Goal: Task Accomplishment & Management: Complete application form

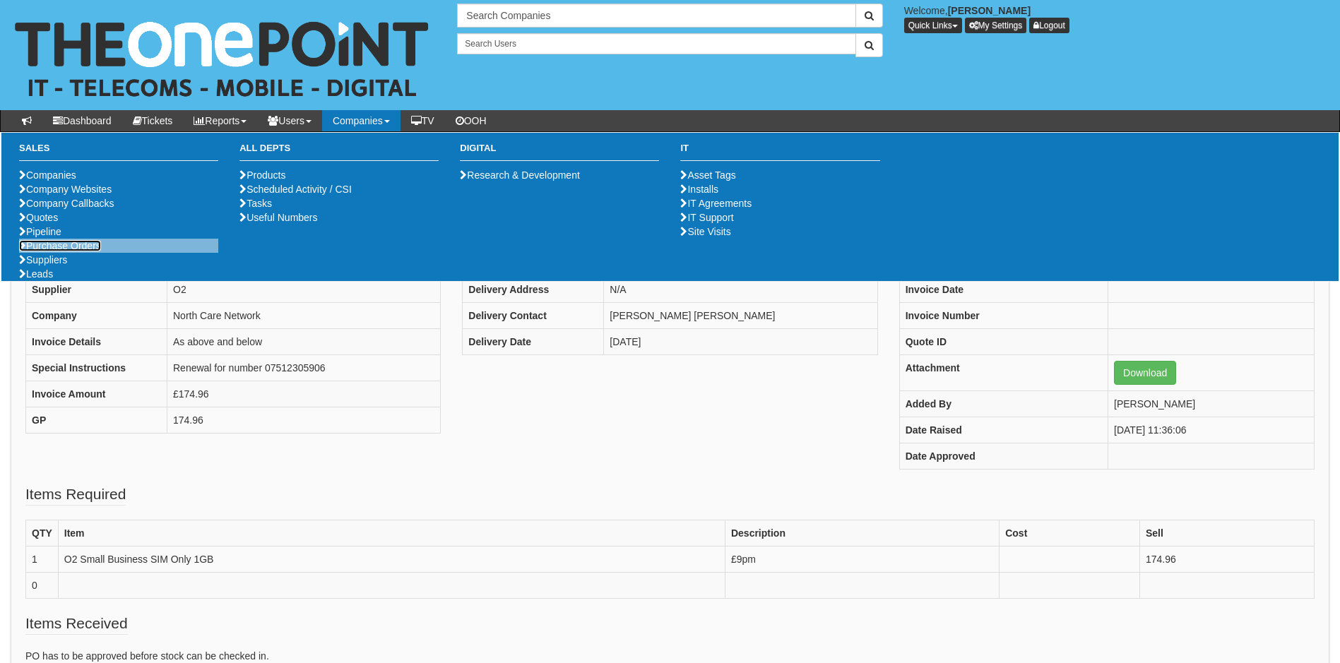
click at [57, 251] on link "Purchase Orders" at bounding box center [60, 245] width 82 height 11
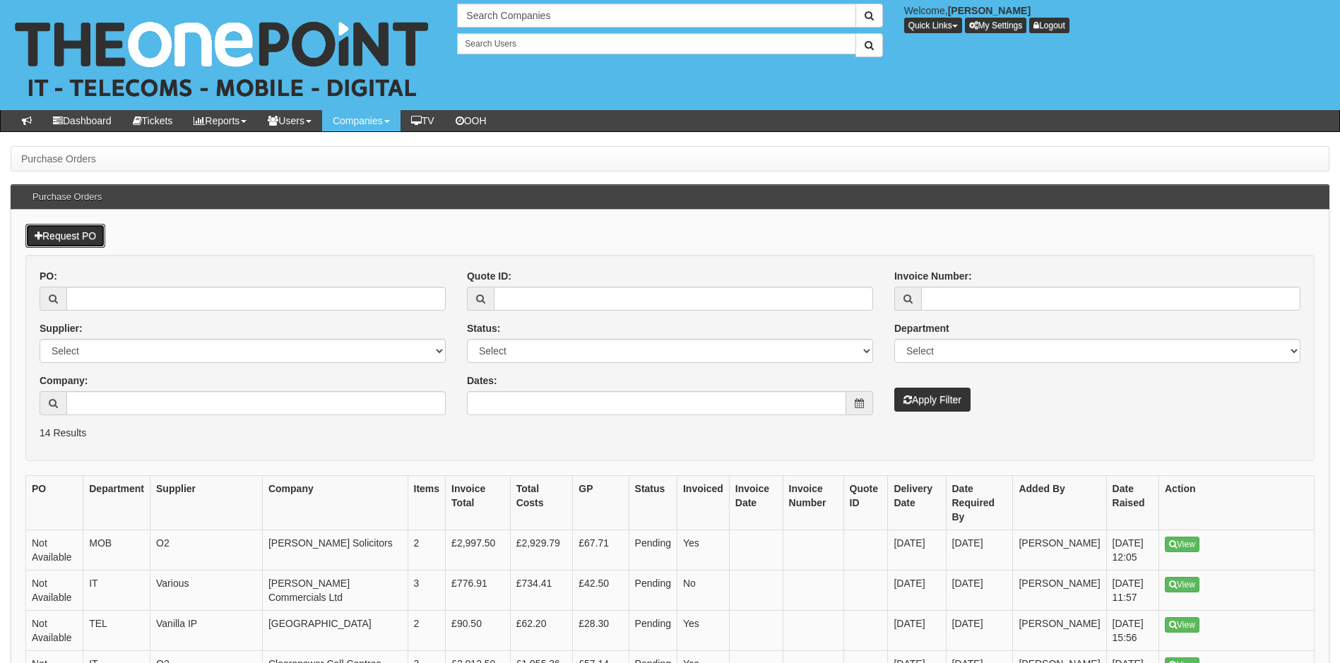
click at [70, 225] on link "Request PO" at bounding box center [65, 236] width 80 height 24
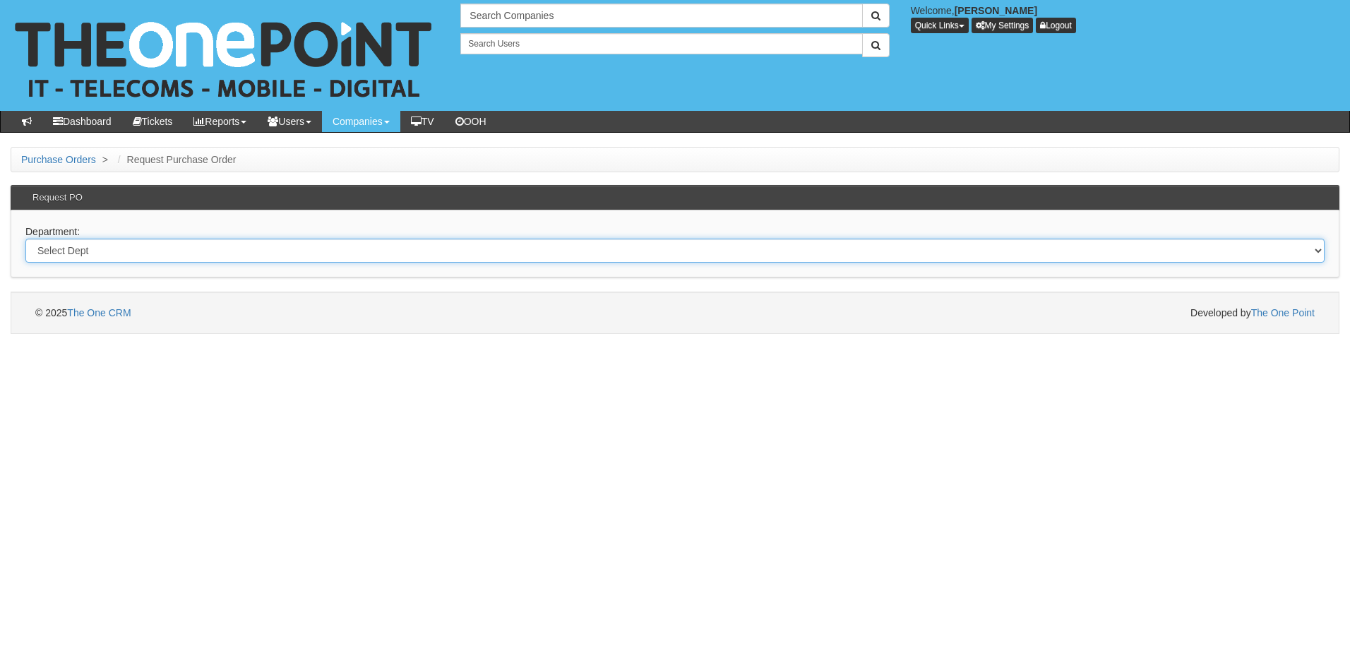
click at [113, 255] on select "Select Dept Digital Internal IT Mobiles Marketing Telecoms" at bounding box center [674, 251] width 1299 height 24
select select "?pipeID=&dept=IT"
click at [25, 239] on select "Select Dept Digital Internal IT Mobiles Marketing Telecoms" at bounding box center [674, 251] width 1299 height 24
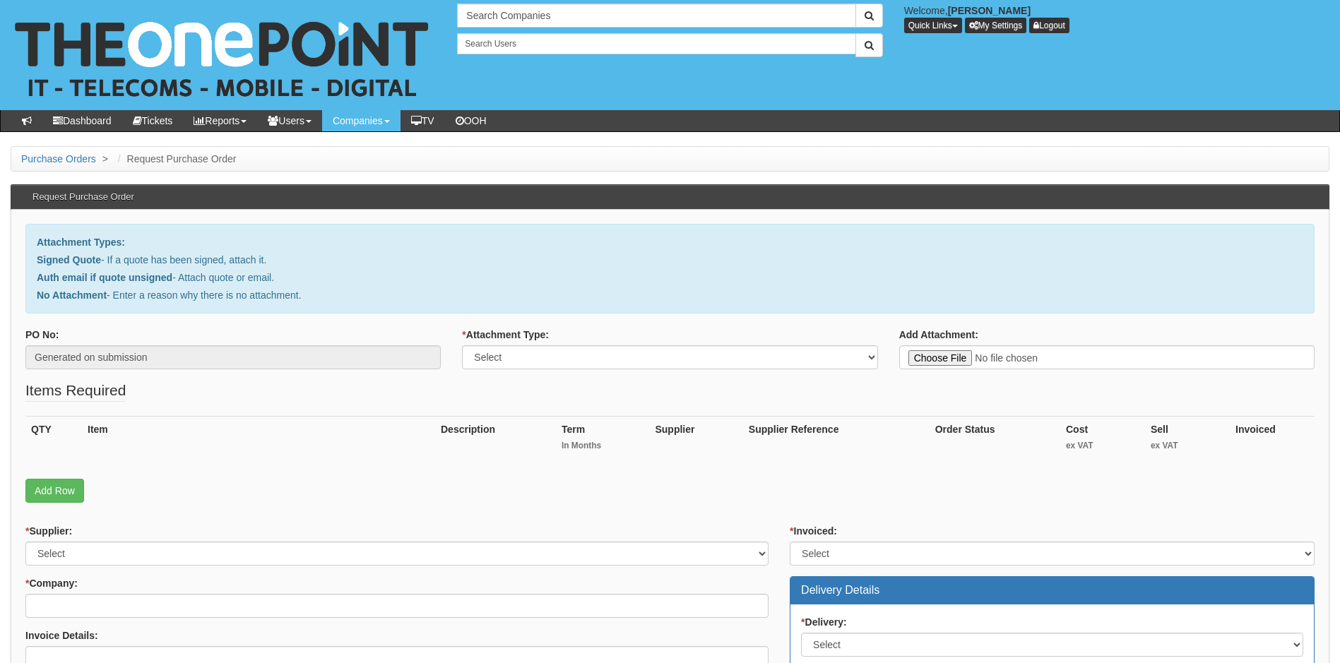
type input "C:\fakepath\Contour CNC - New Deal.pdf"
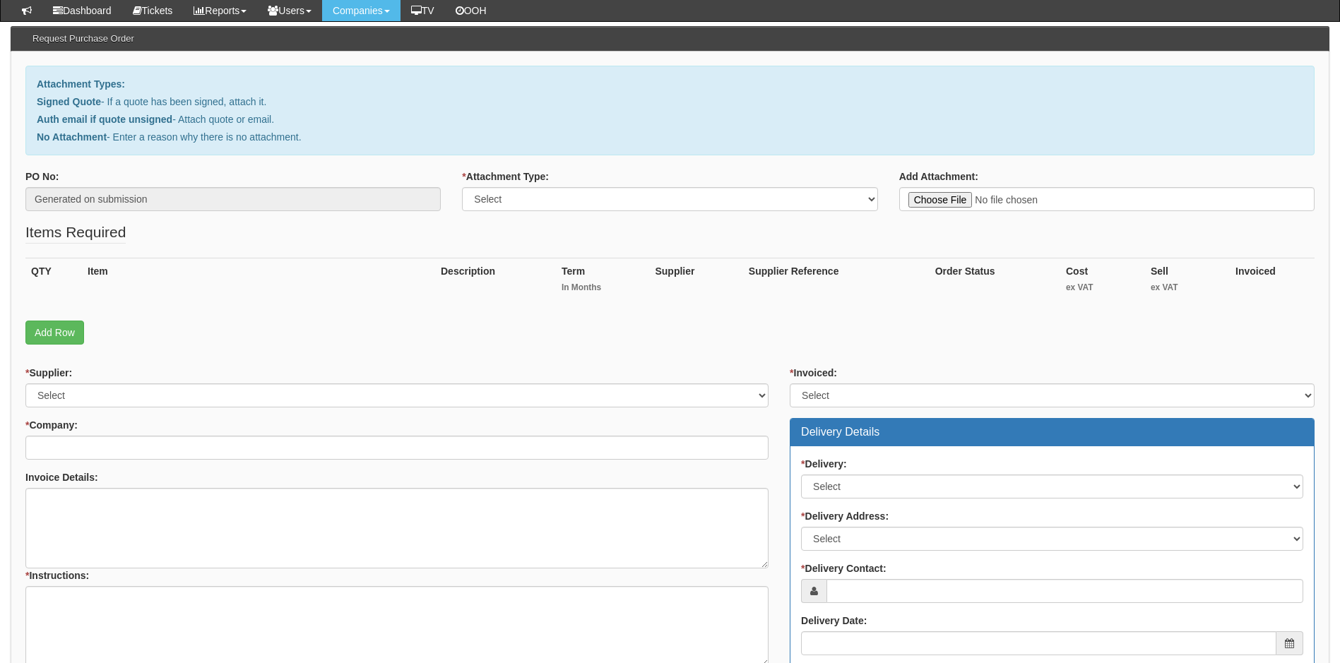
scroll to position [121, 0]
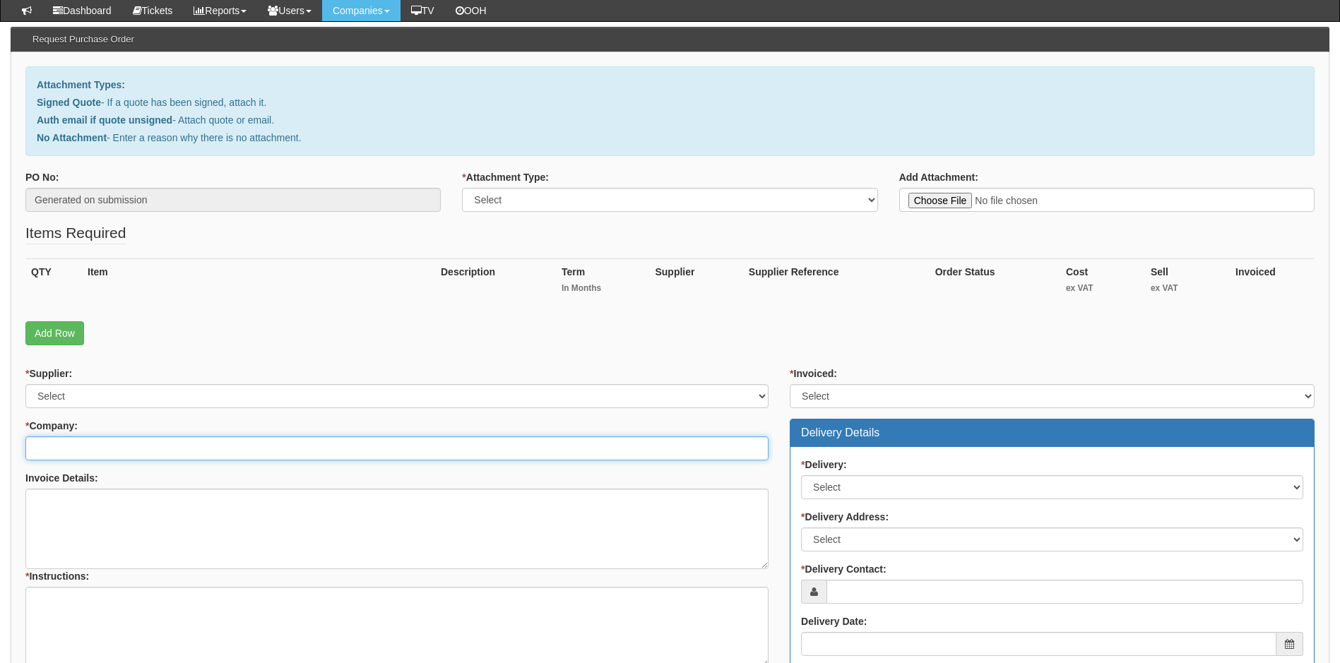
click at [59, 453] on input "* Company:" at bounding box center [396, 448] width 743 height 24
type input "c"
click at [89, 452] on input "* Company:" at bounding box center [396, 448] width 743 height 24
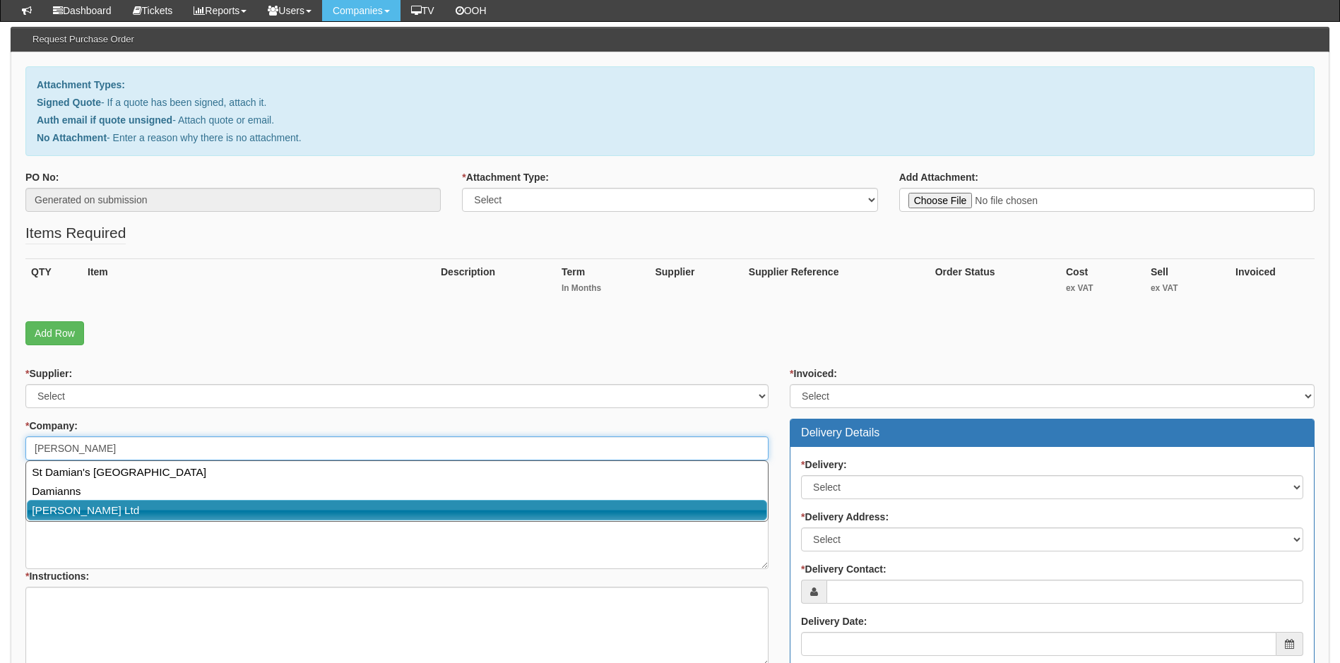
click at [90, 510] on link "Damian Cronin Ltd" at bounding box center [397, 510] width 740 height 20
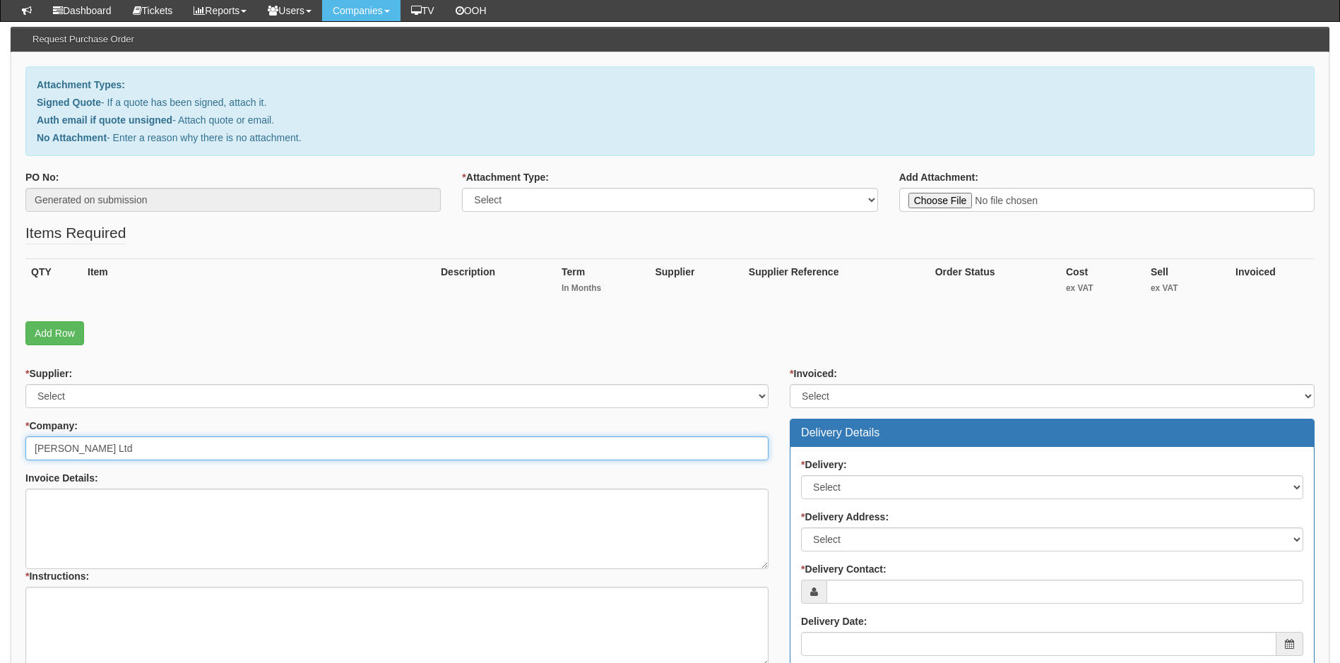
type input "Damian Cronin Ltd"
